Goal: Information Seeking & Learning: Learn about a topic

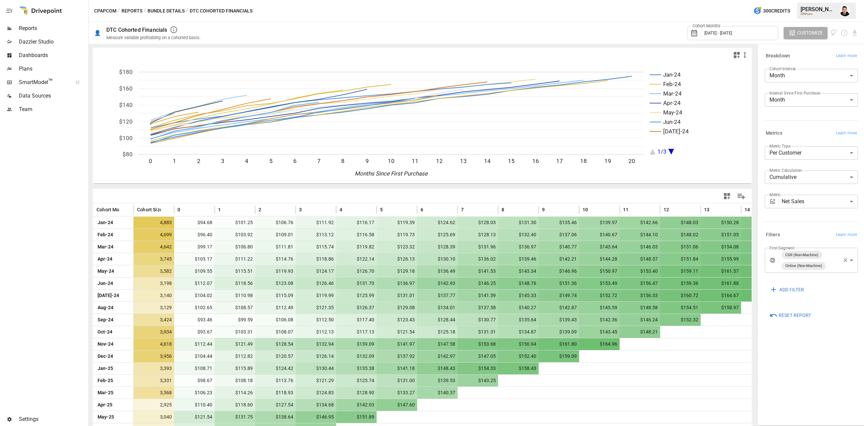
scroll to position [59, 0]
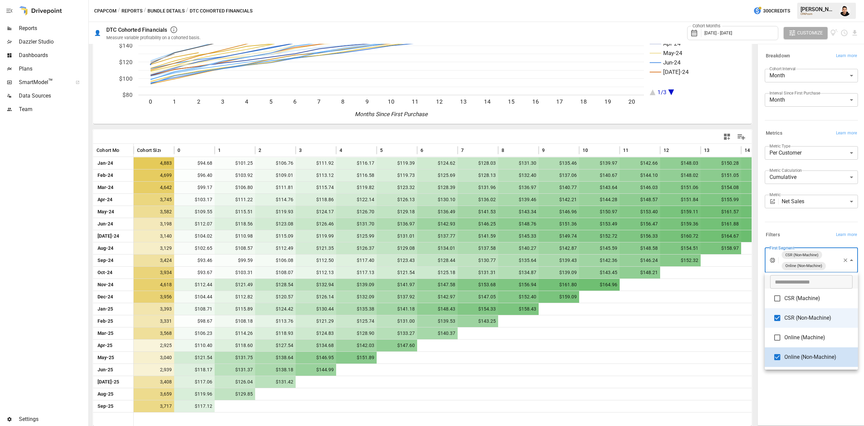
click at [822, 0] on body "Reports Dazzler Studio Dashboards Plans SmartModel ™ Data Sources Team Settings…" at bounding box center [432, 0] width 864 height 0
click at [802, 298] on span "CSR (Machine)" at bounding box center [818, 298] width 68 height 8
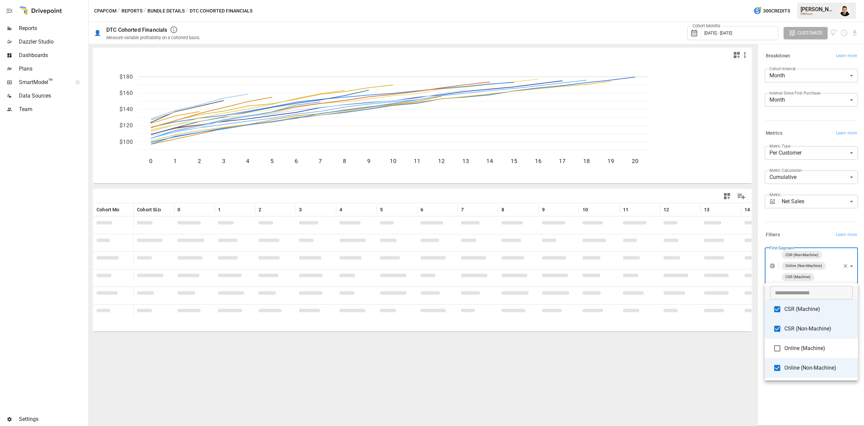
click at [802, 343] on li "Online (Machine)" at bounding box center [811, 348] width 93 height 20
type input "**********"
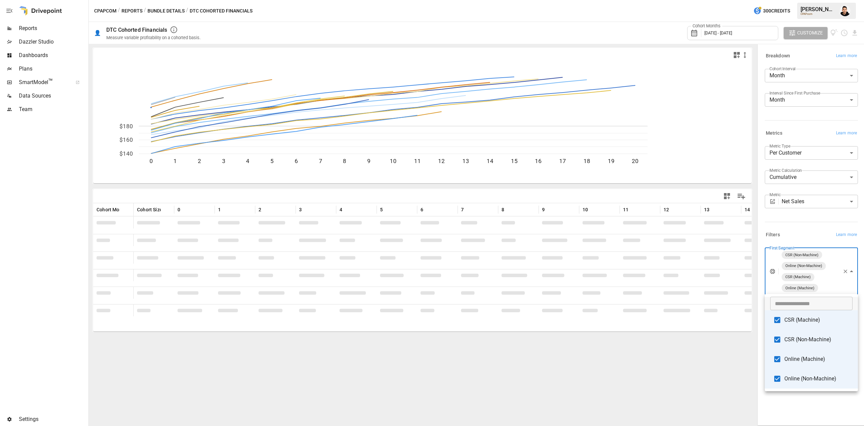
click at [802, 218] on div at bounding box center [432, 213] width 864 height 426
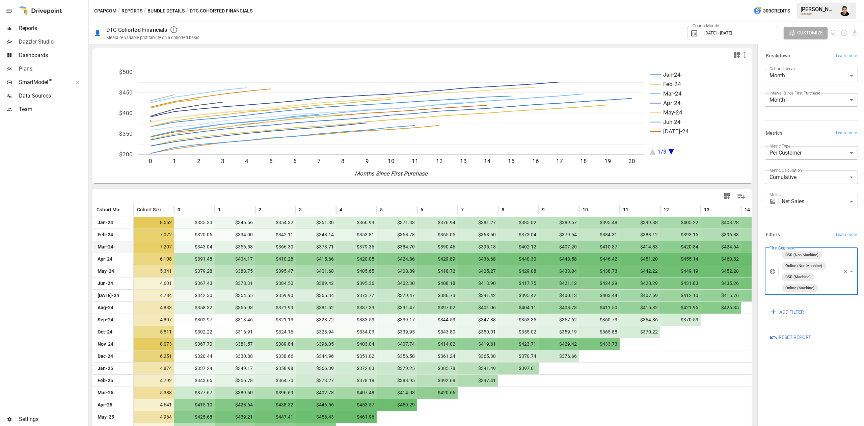
scroll to position [59, 0]
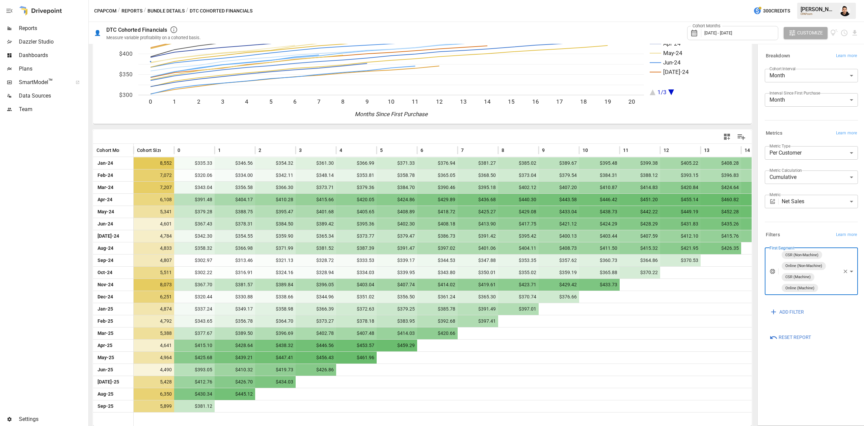
click at [816, 131] on div "Metrics Learn more" at bounding box center [811, 133] width 93 height 9
click at [797, 0] on body "Reports Dazzler Studio Dashboards Plans SmartModel ™ Data Sources Team Settings…" at bounding box center [432, 0] width 864 height 0
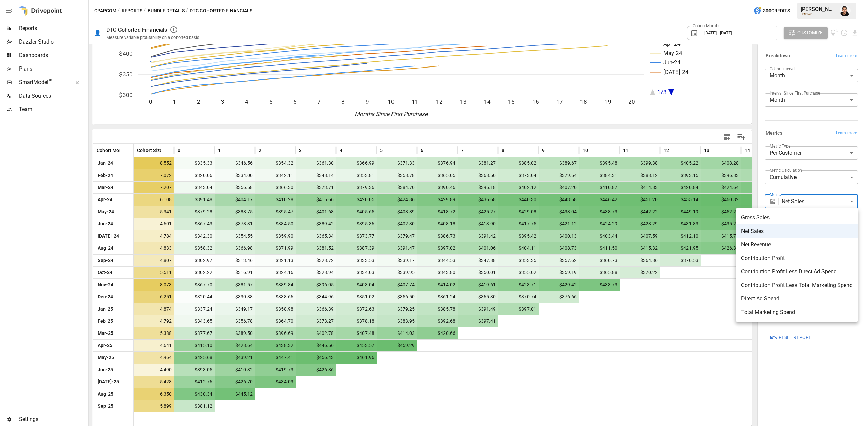
click at [774, 259] on span "Contribution Profit" at bounding box center [796, 258] width 111 height 8
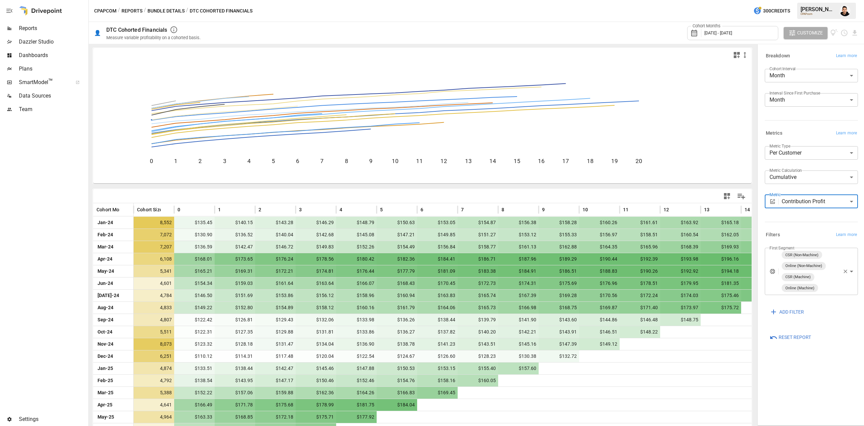
scroll to position [59, 0]
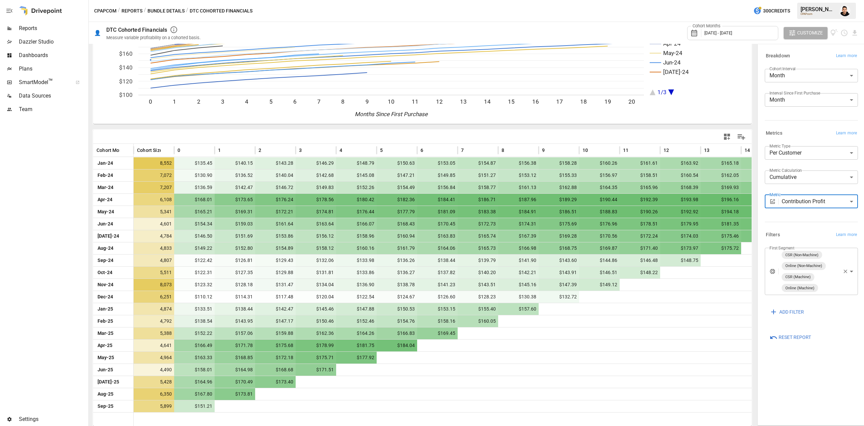
click at [807, 0] on body "Reports Dazzler Studio Dashboards Plans SmartModel ™ Data Sources Team Settings…" at bounding box center [432, 0] width 864 height 0
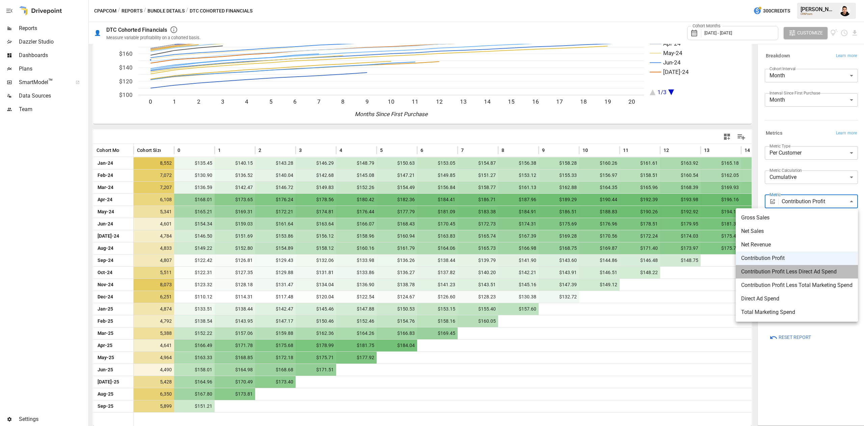
click at [787, 271] on span "Contribution Profit Less Direct Ad Spend" at bounding box center [796, 272] width 111 height 8
type input "**********"
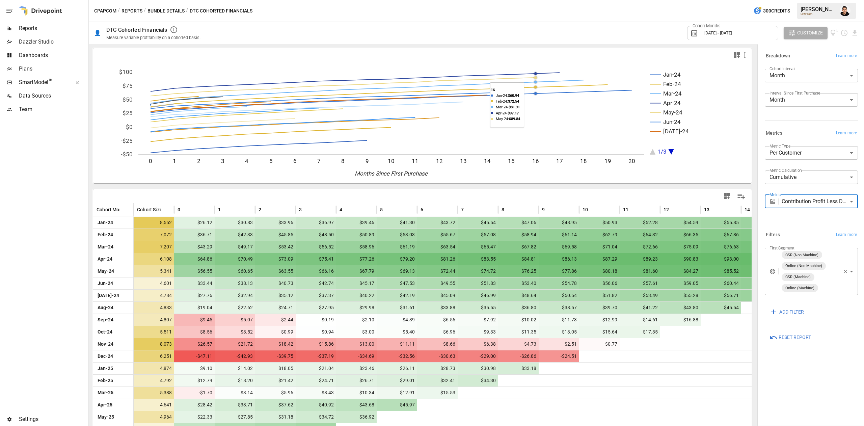
scroll to position [59, 0]
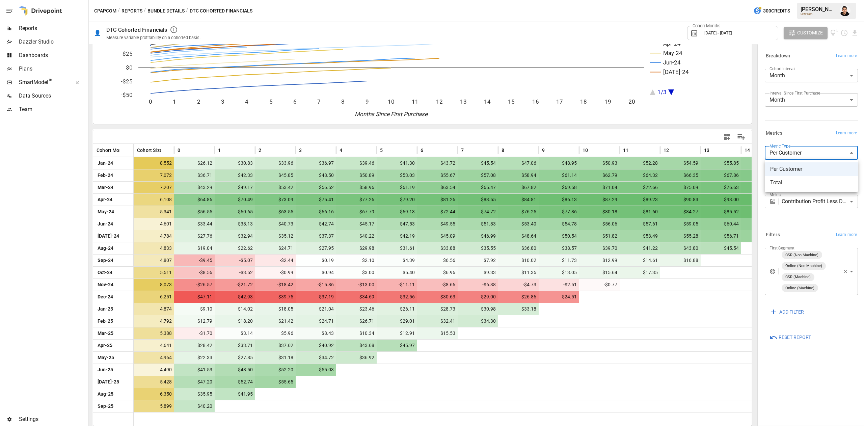
click at [818, 0] on body "Reports Dazzler Studio Dashboards Plans SmartModel ™ Data Sources Team Settings…" at bounding box center [432, 0] width 864 height 0
click at [798, 181] on span "Total" at bounding box center [811, 182] width 82 height 8
type input "*****"
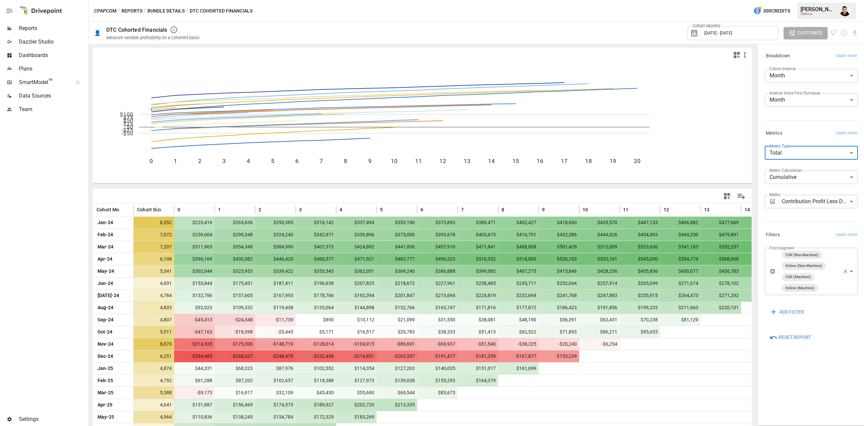
scroll to position [59, 0]
